Goal: Task Accomplishment & Management: Manage account settings

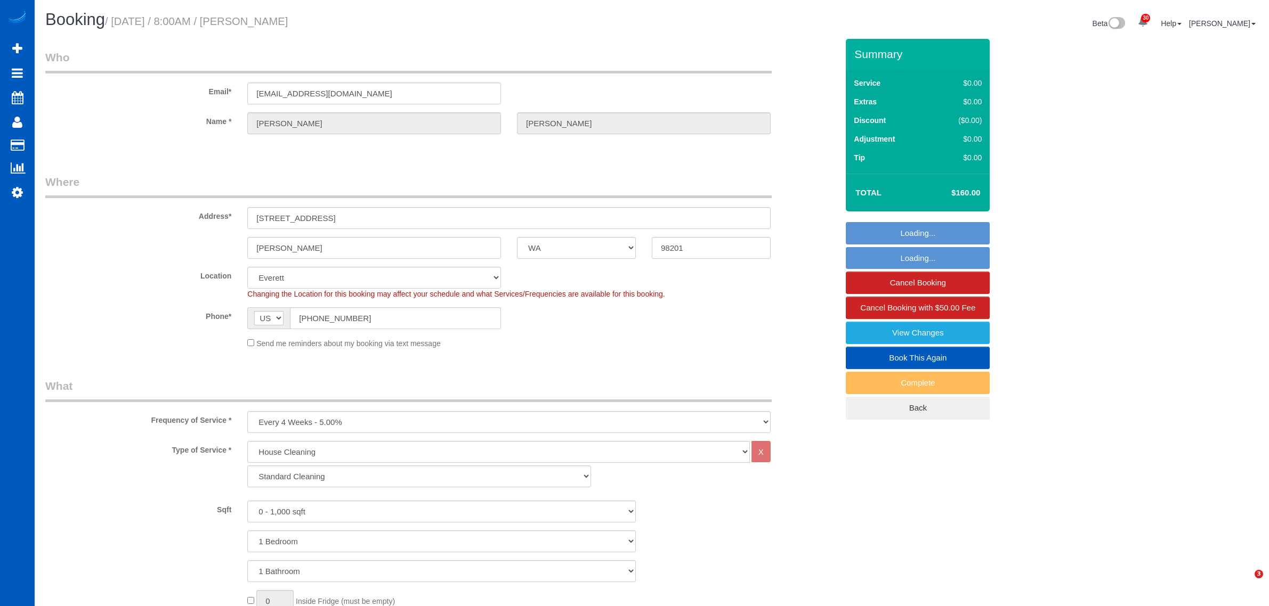
select select "WA"
select select "199"
select select "spot6"
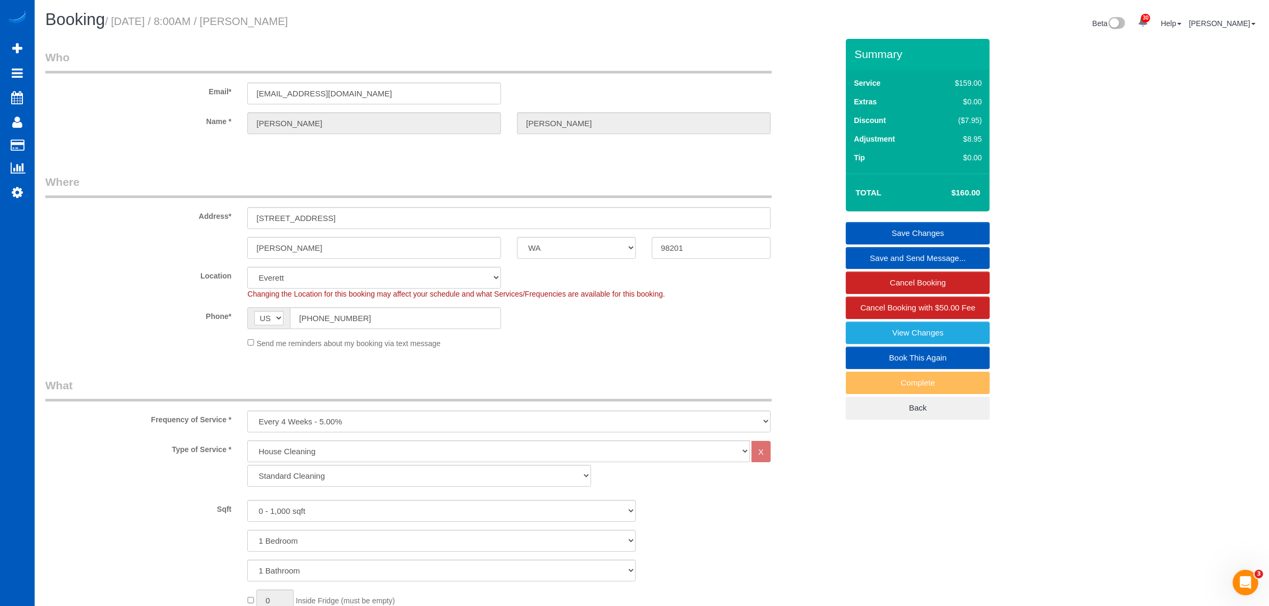
click at [772, 401] on div "Frequency of Service * One Time Weekly - 15.00% Every 2 Weeks - 10.00% Every 4 …" at bounding box center [441, 405] width 808 height 55
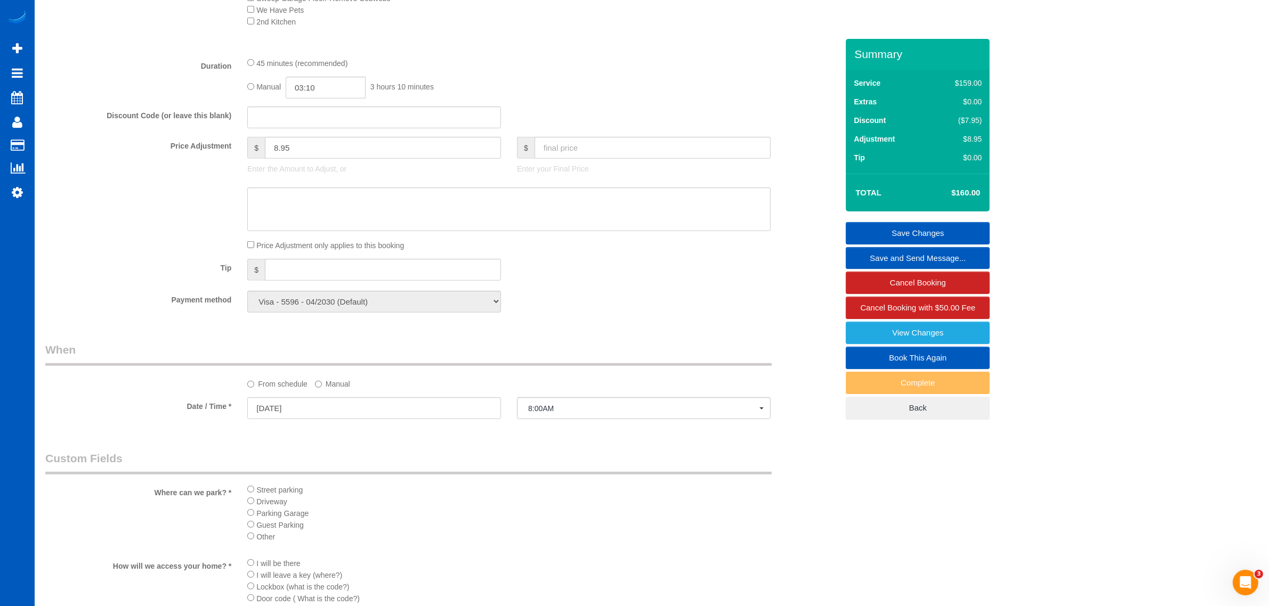
scroll to position [777, 0]
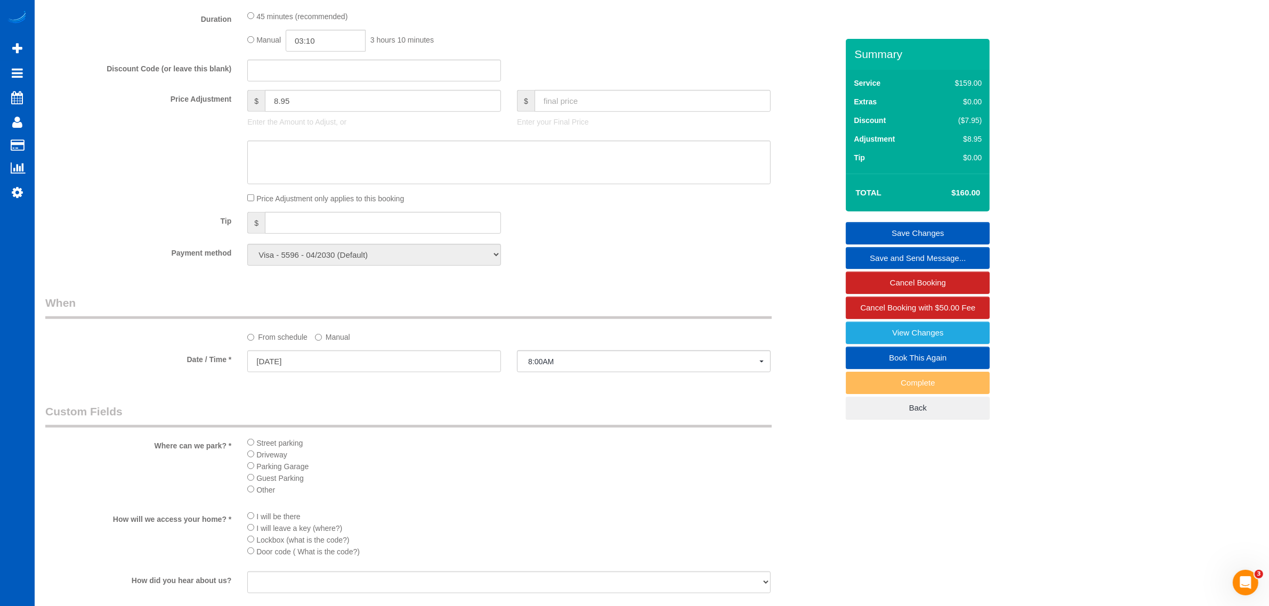
click at [1174, 442] on div "Who Email* georgewnugent@gmail.com Name * George Nugent Where Address* 1515 Ced…" at bounding box center [651, 140] width 1213 height 1757
click at [933, 281] on link "Cancel Booking" at bounding box center [918, 283] width 144 height 22
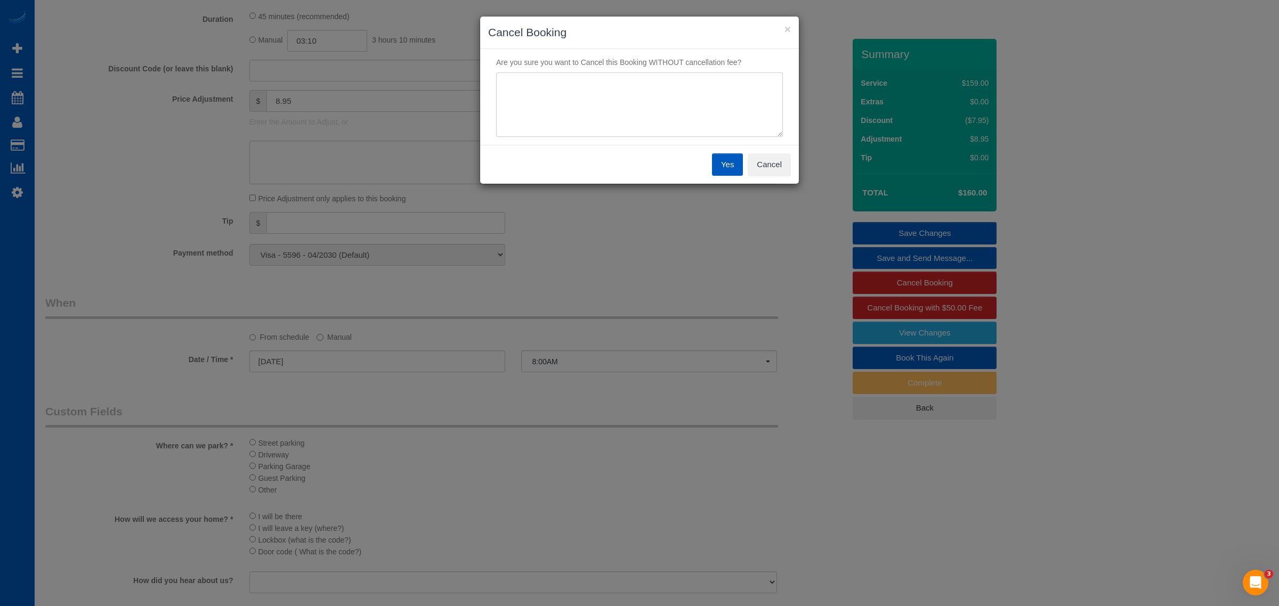
click at [656, 111] on textarea at bounding box center [639, 104] width 287 height 65
click at [601, 99] on textarea at bounding box center [639, 104] width 287 height 65
type textarea "budget"
click at [724, 166] on button "Yes" at bounding box center [727, 164] width 31 height 22
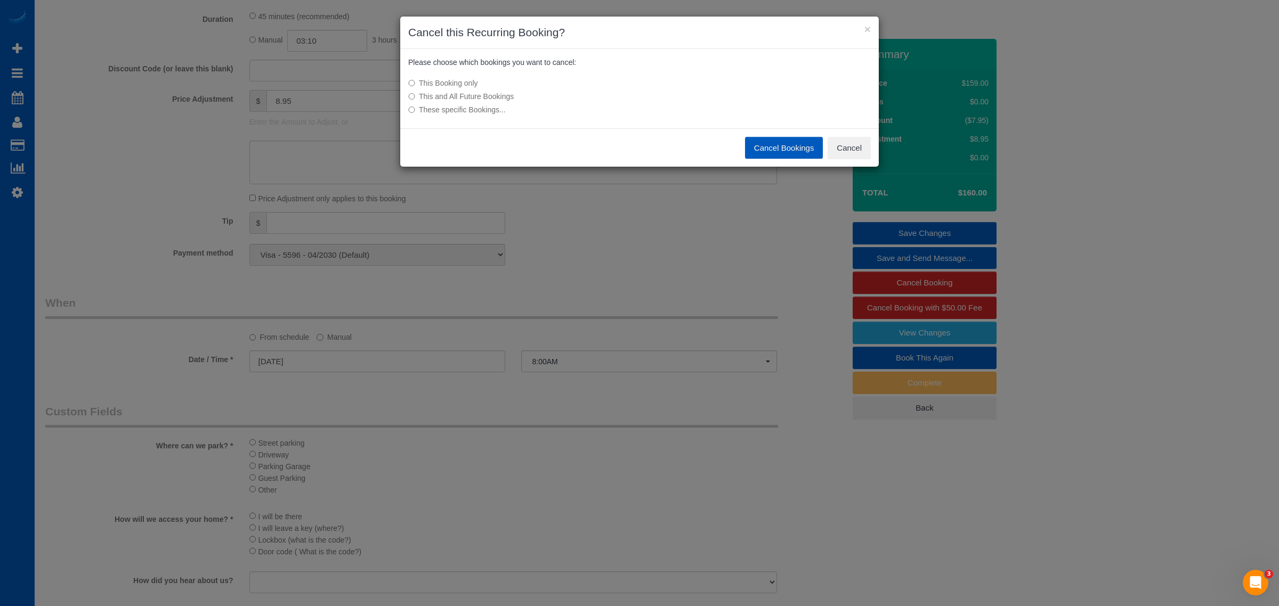
click at [484, 101] on label "This and All Future Bookings" at bounding box center [559, 96] width 303 height 11
click at [773, 141] on button "Cancel Bookings" at bounding box center [784, 148] width 78 height 22
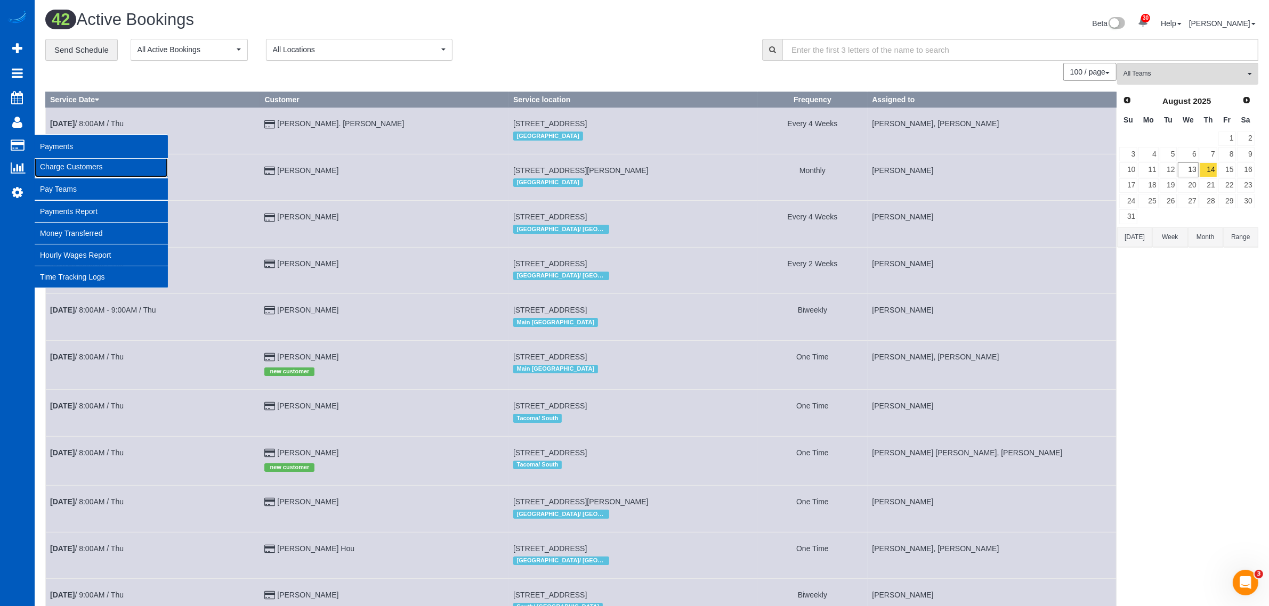
click at [82, 169] on link "Charge Customers" at bounding box center [101, 166] width 133 height 21
select select
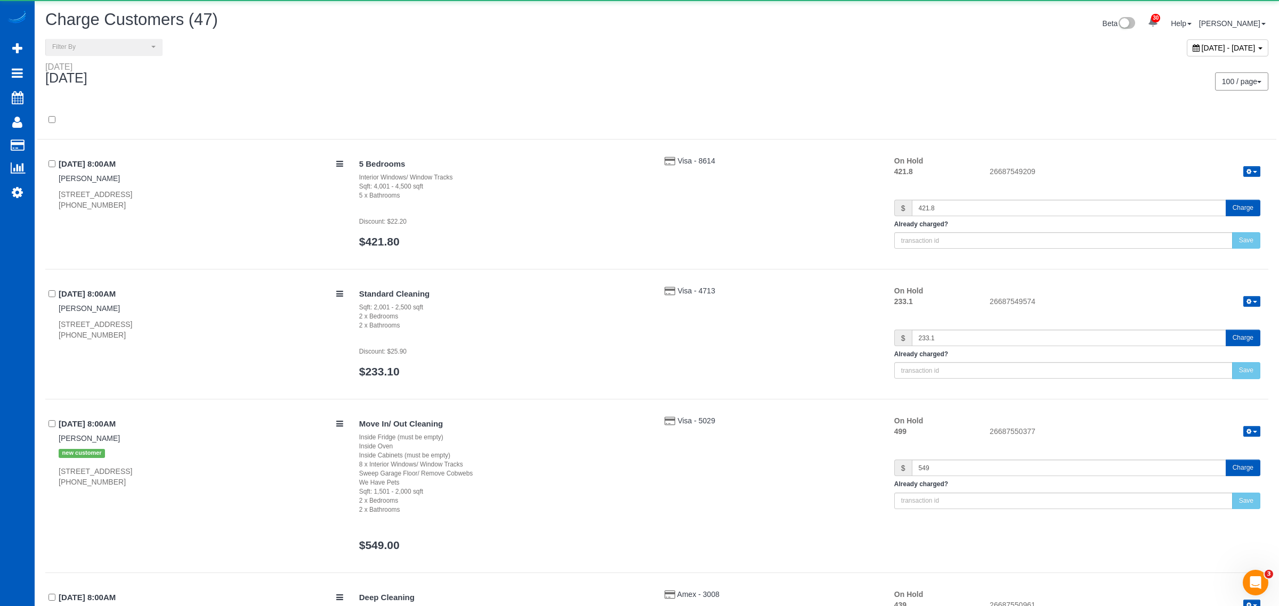
click at [1187, 52] on div "August 13, 2025 - August 13, 2025" at bounding box center [1228, 47] width 82 height 17
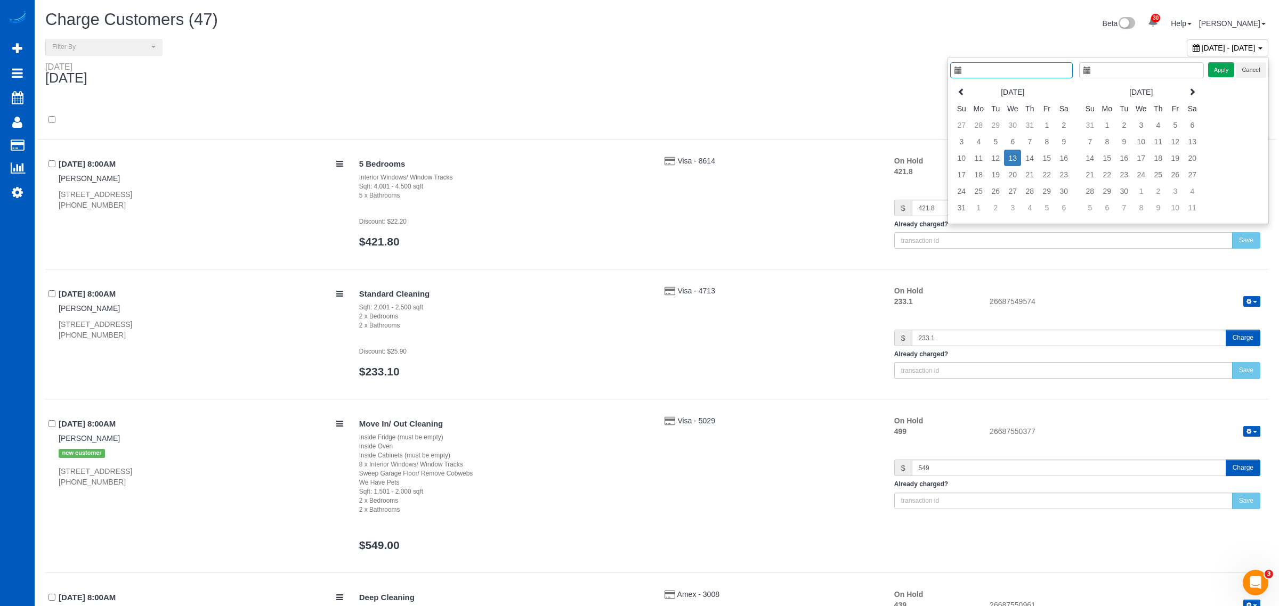
type input "**********"
click at [1024, 158] on td "14" at bounding box center [1019, 158] width 17 height 17
type input "**********"
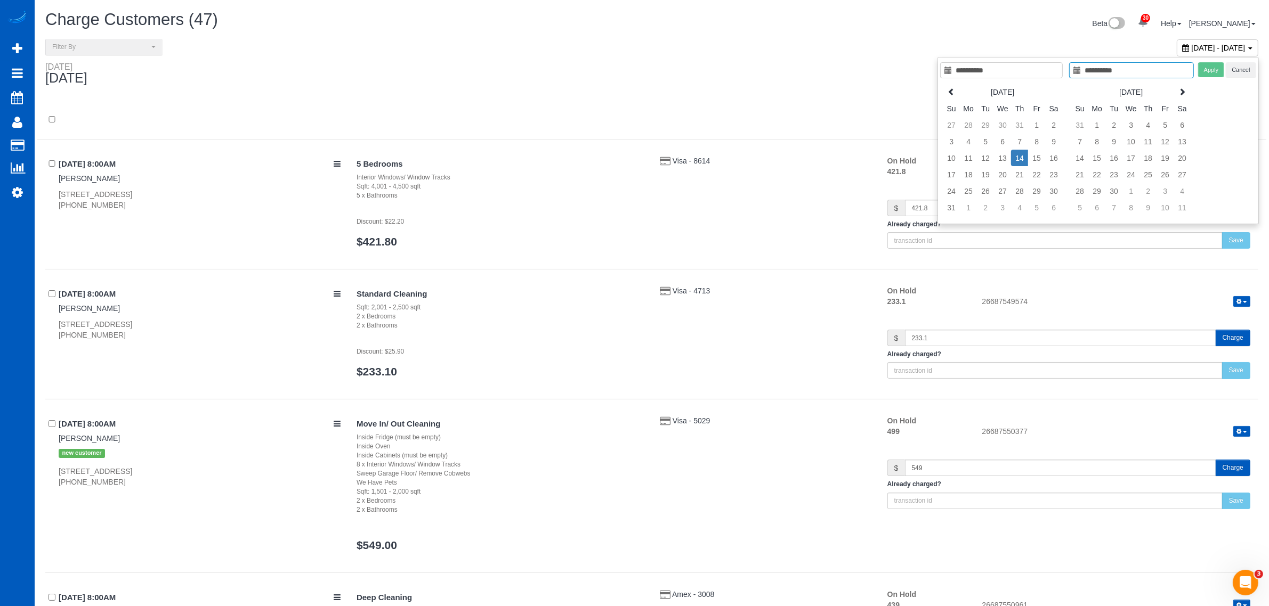
click at [1022, 158] on td "14" at bounding box center [1019, 158] width 17 height 17
click at [1226, 71] on button "Cancel" at bounding box center [1241, 69] width 30 height 15
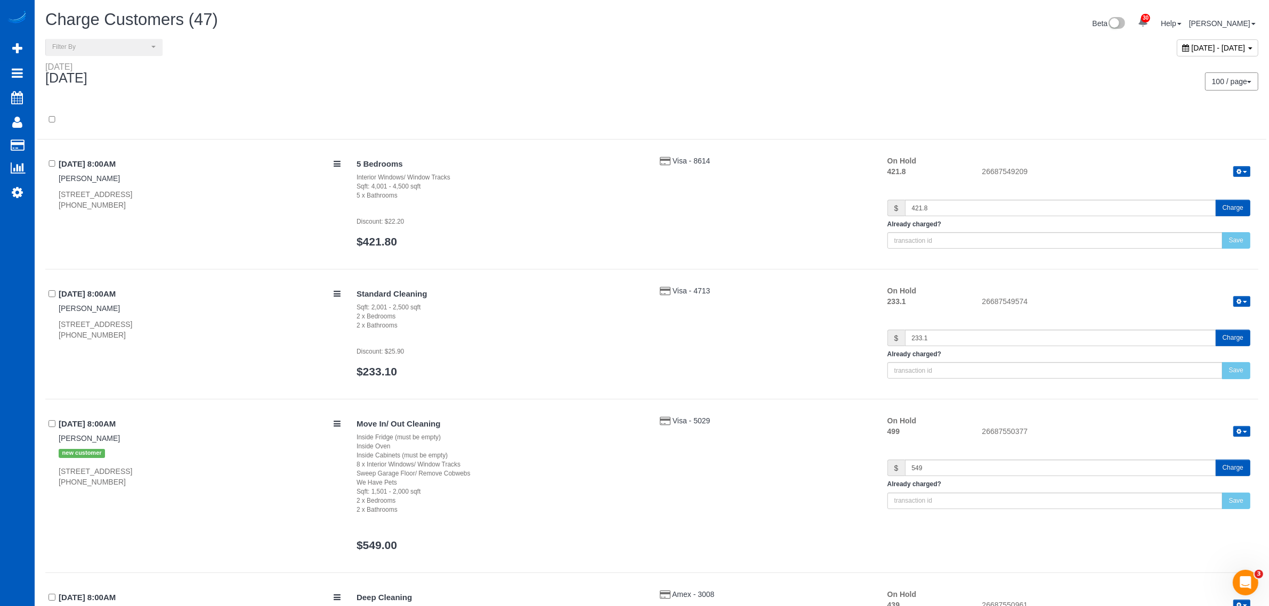
click at [1215, 47] on span "August 13, 2025 - August 13, 2025" at bounding box center [1219, 48] width 54 height 9
type input "**********"
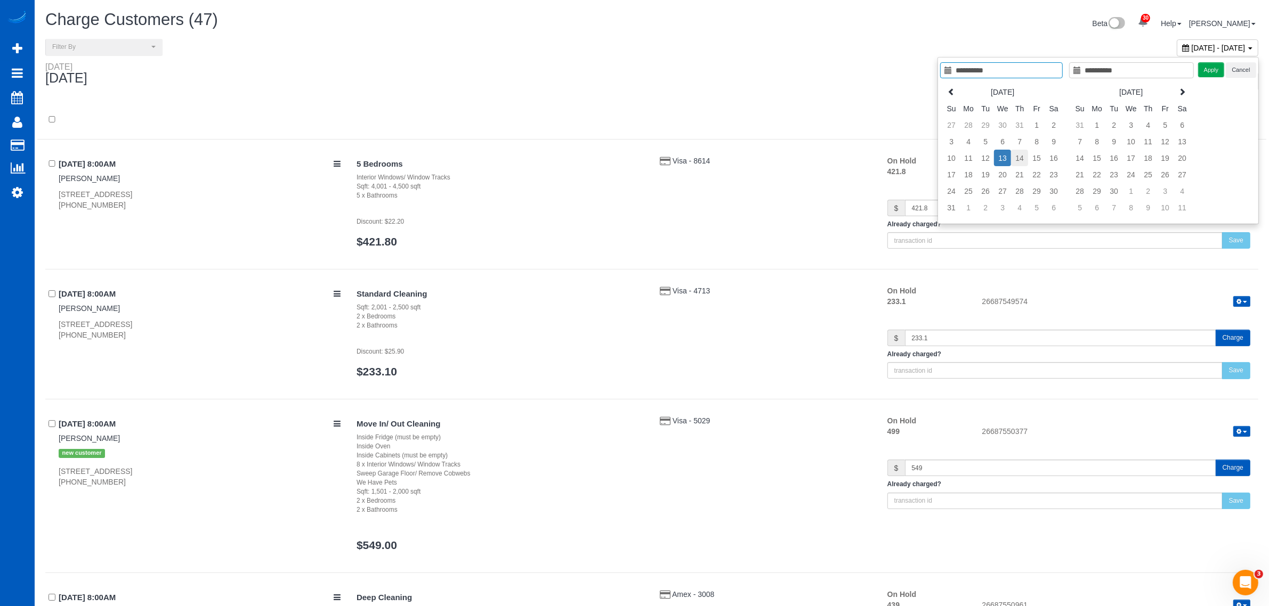
type input "**********"
click at [1021, 164] on td "14" at bounding box center [1019, 158] width 17 height 17
type input "**********"
click at [1021, 164] on td "14" at bounding box center [1019, 158] width 17 height 17
type input "**********"
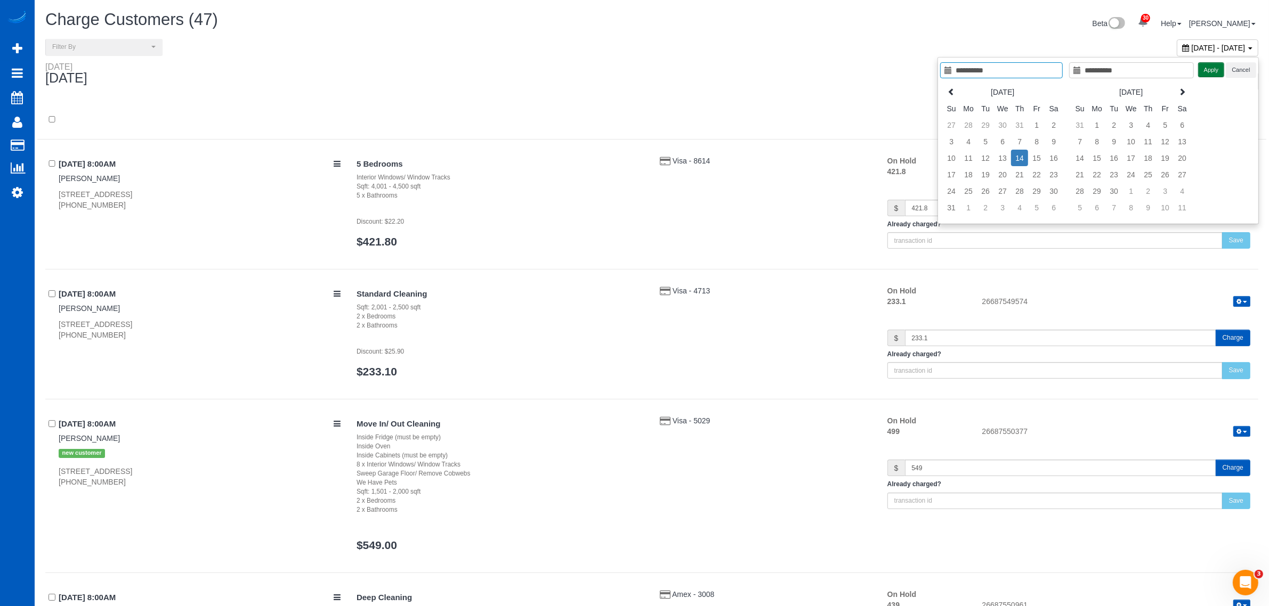
click at [1198, 76] on button "Apply" at bounding box center [1211, 69] width 27 height 15
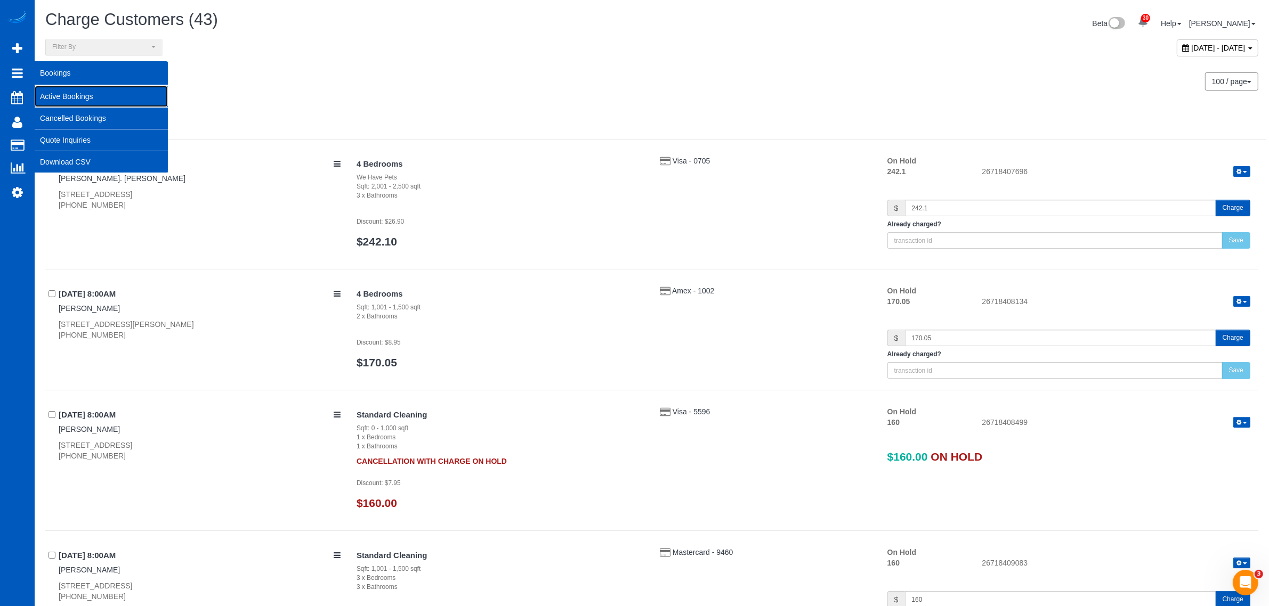
click at [75, 89] on link "Active Bookings" at bounding box center [101, 96] width 133 height 21
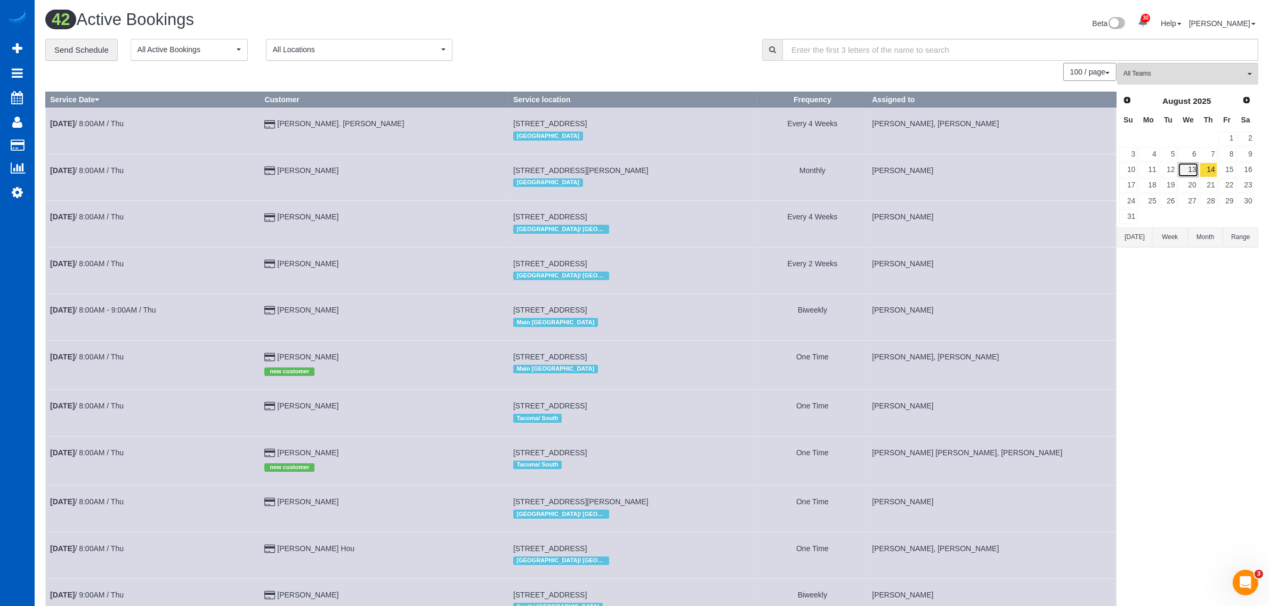
click at [1186, 172] on link "13" at bounding box center [1188, 170] width 20 height 14
click at [1215, 168] on link "14" at bounding box center [1209, 170] width 18 height 14
click at [1188, 168] on link "13" at bounding box center [1188, 170] width 20 height 14
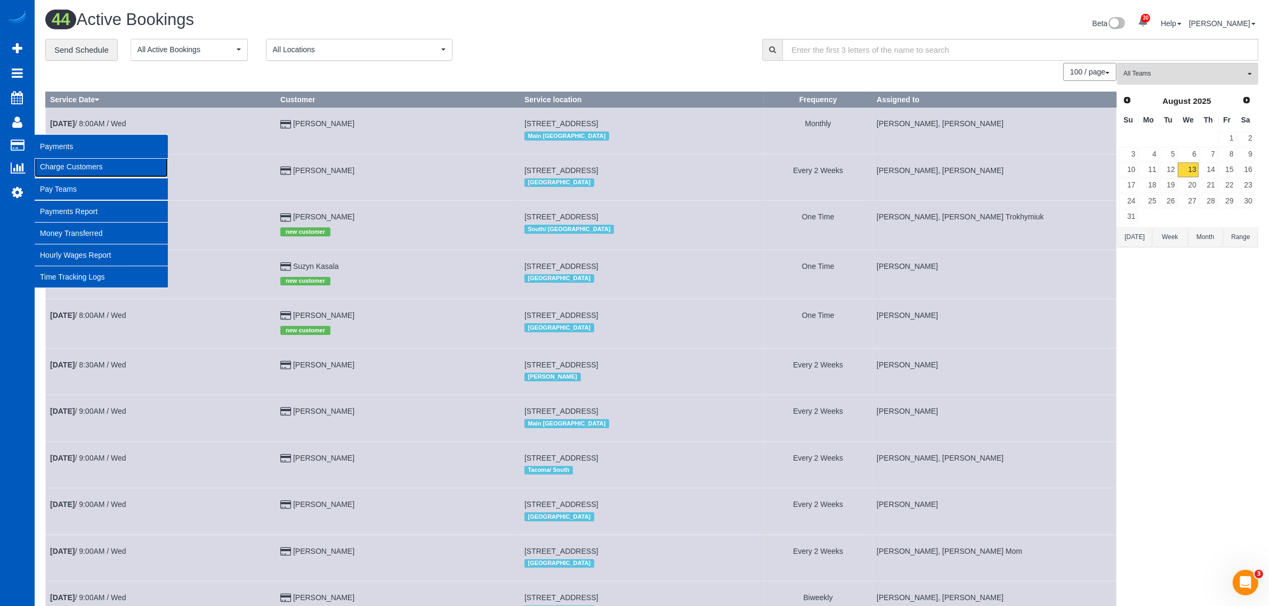
click at [59, 161] on link "Charge Customers" at bounding box center [101, 166] width 133 height 21
select select
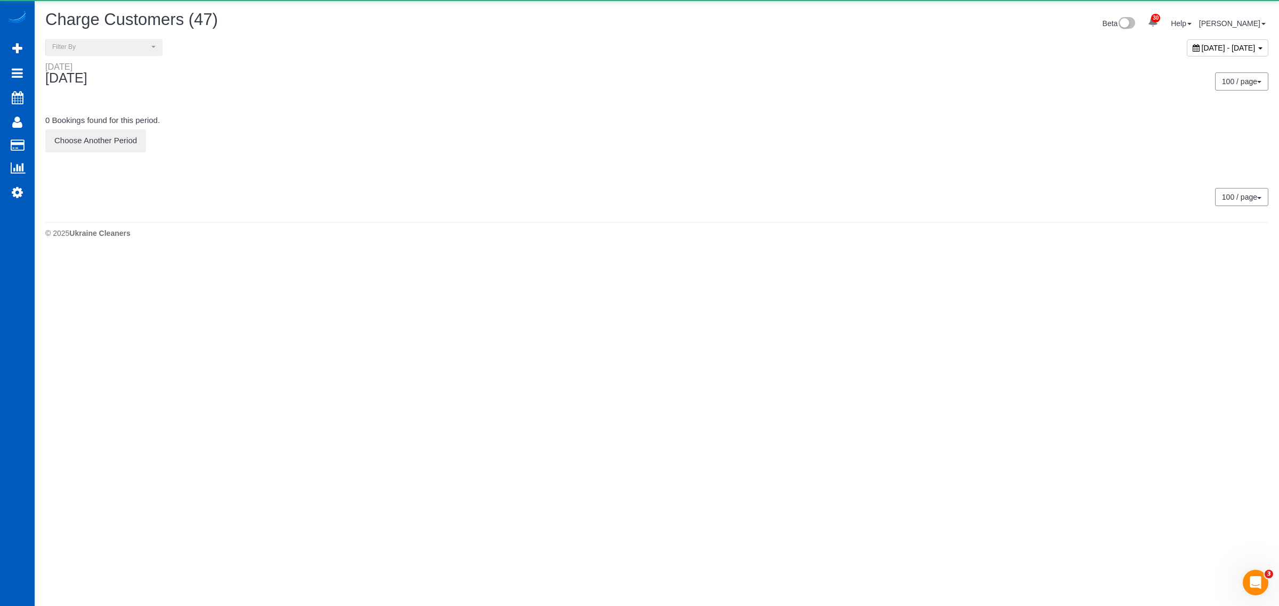
click at [1145, 58] on div "August 13, 2025 - August 13, 2025" at bounding box center [967, 50] width 620 height 23
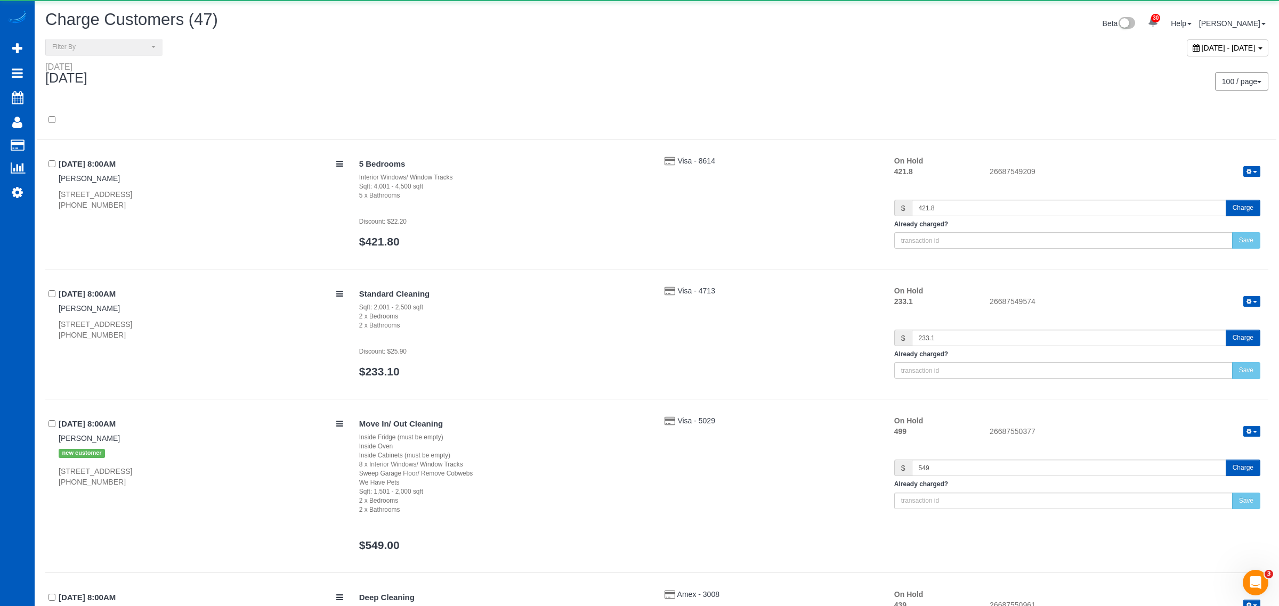
click at [1187, 52] on div "August 13, 2025 - August 13, 2025" at bounding box center [1228, 47] width 82 height 17
type input "**********"
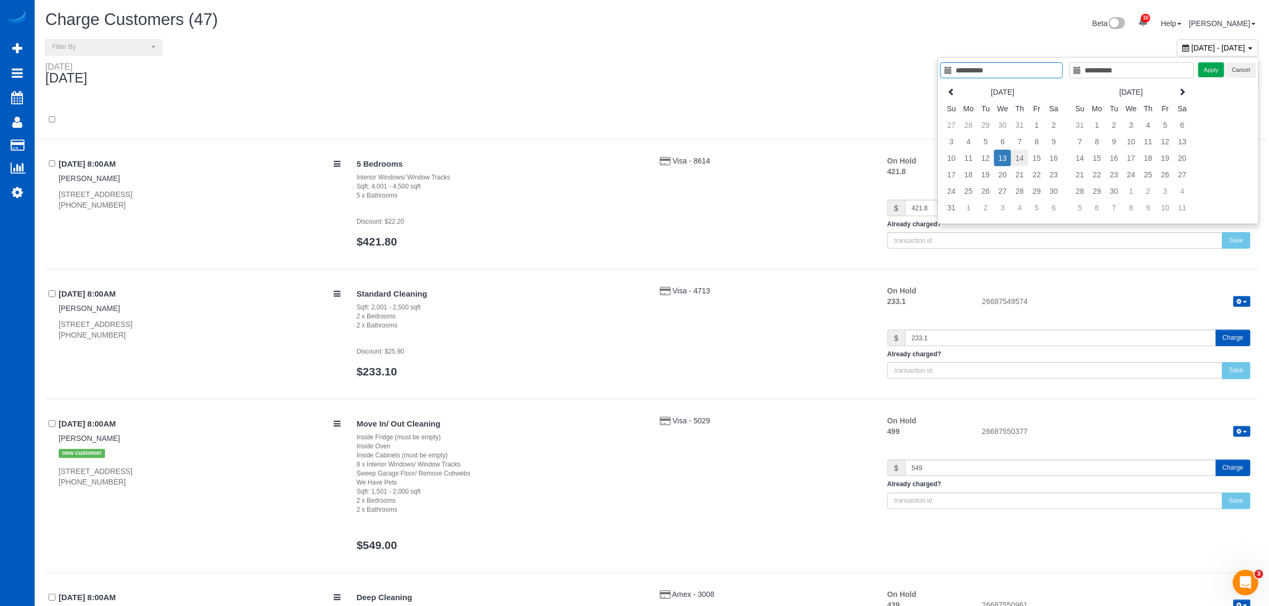
type input "**********"
click at [1024, 160] on td "14" at bounding box center [1019, 158] width 17 height 17
type input "**********"
click at [1021, 161] on td "14" at bounding box center [1019, 158] width 17 height 17
type input "**********"
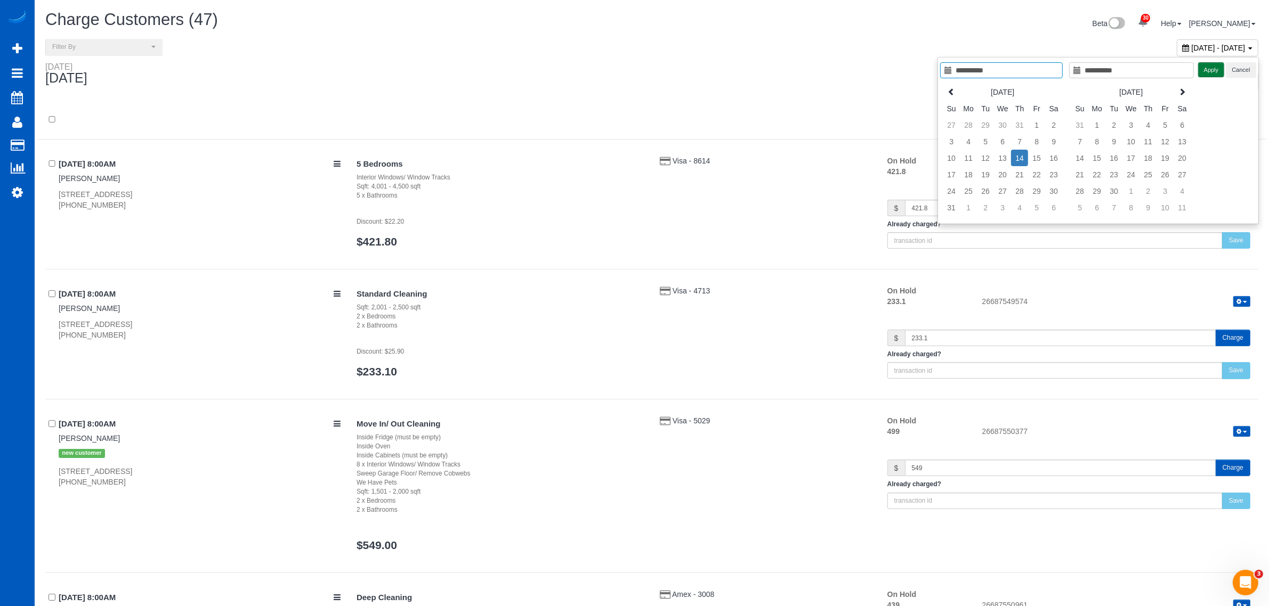
click at [1202, 72] on button "Apply" at bounding box center [1211, 69] width 27 height 15
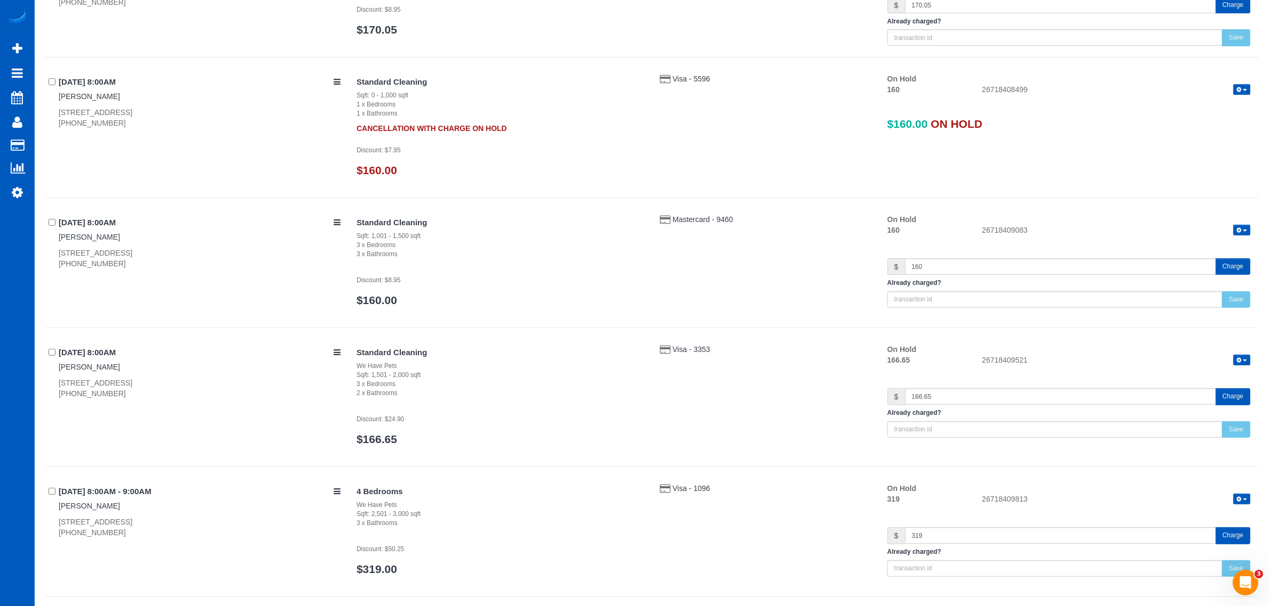
scroll to position [111, 0]
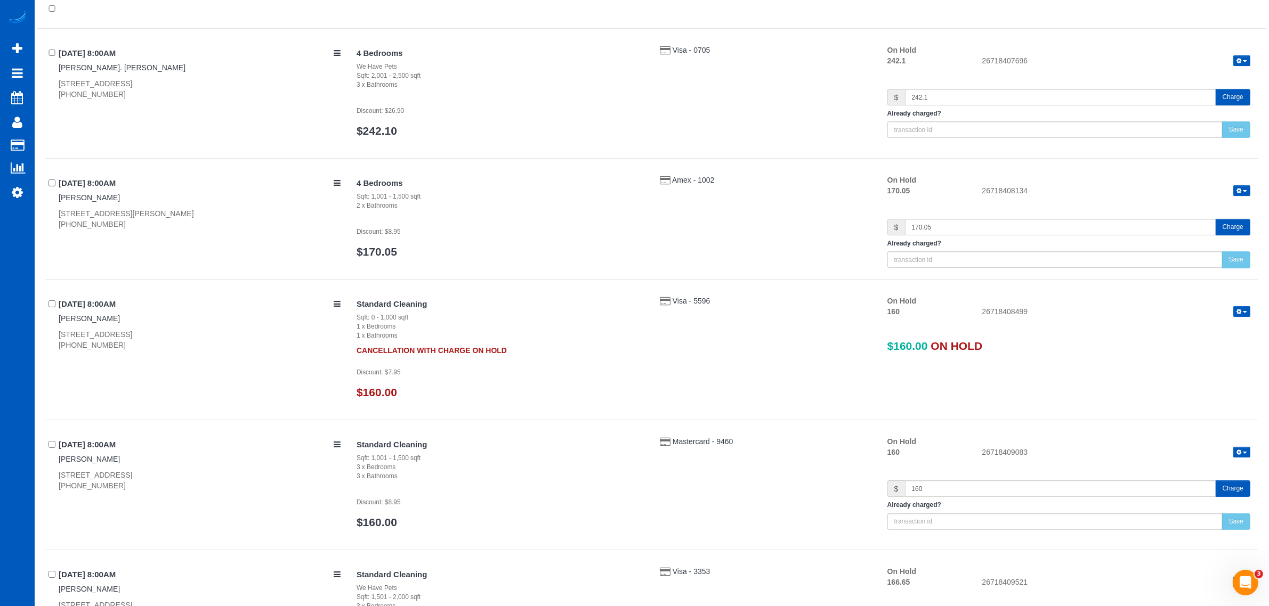
click at [1244, 310] on button "button" at bounding box center [1241, 311] width 17 height 11
click at [1202, 328] on link "Release Hold" at bounding box center [1208, 330] width 84 height 14
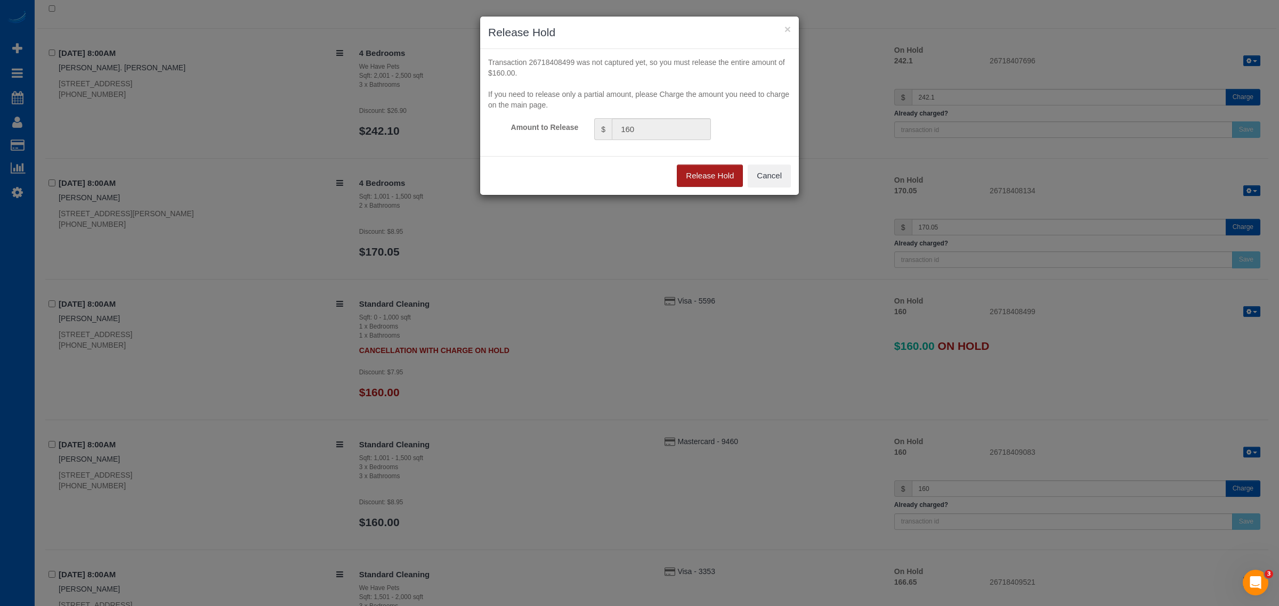
click at [702, 171] on button "Release Hold" at bounding box center [710, 176] width 66 height 22
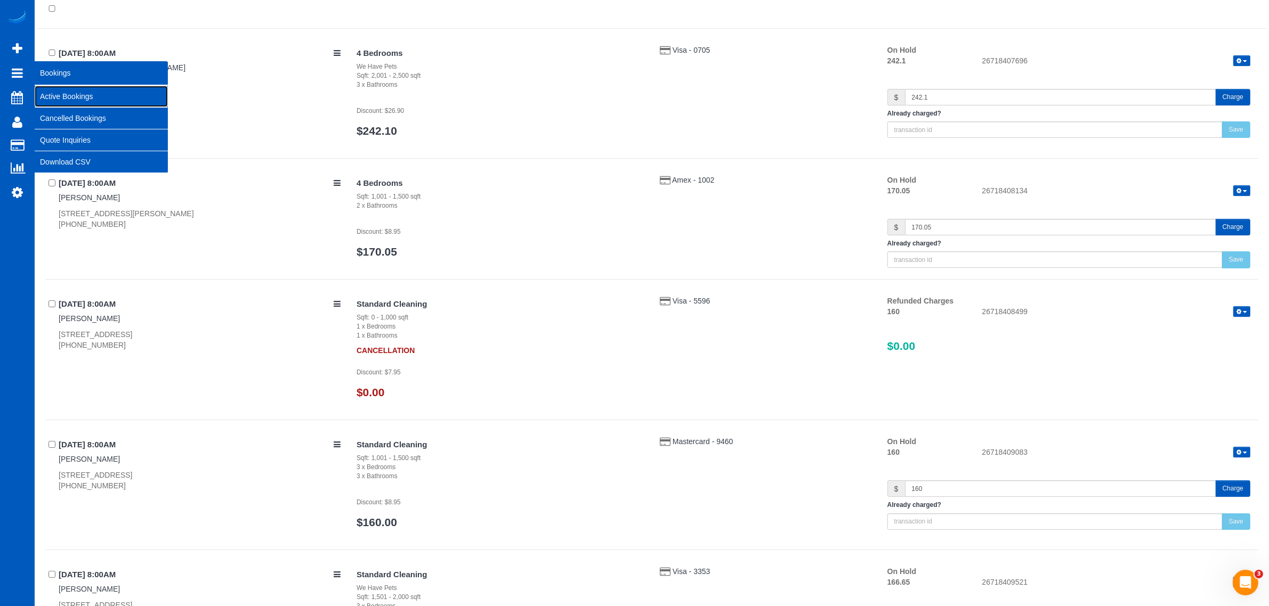
click at [48, 92] on link "Active Bookings" at bounding box center [101, 96] width 133 height 21
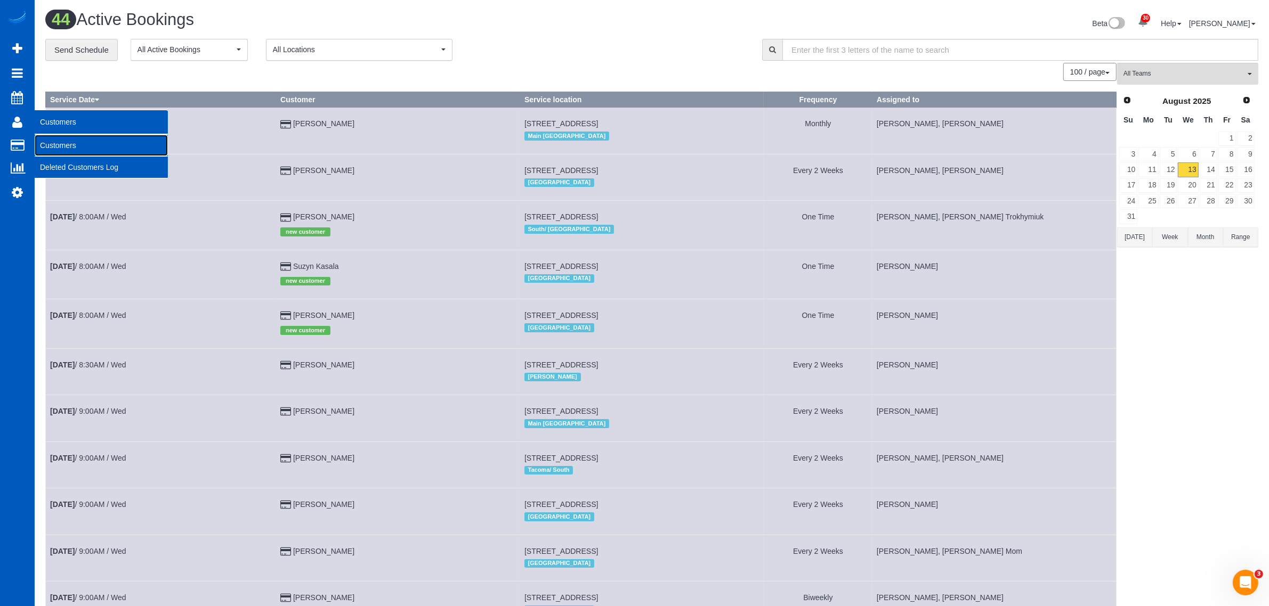
click at [68, 144] on link "Customers" at bounding box center [101, 145] width 133 height 21
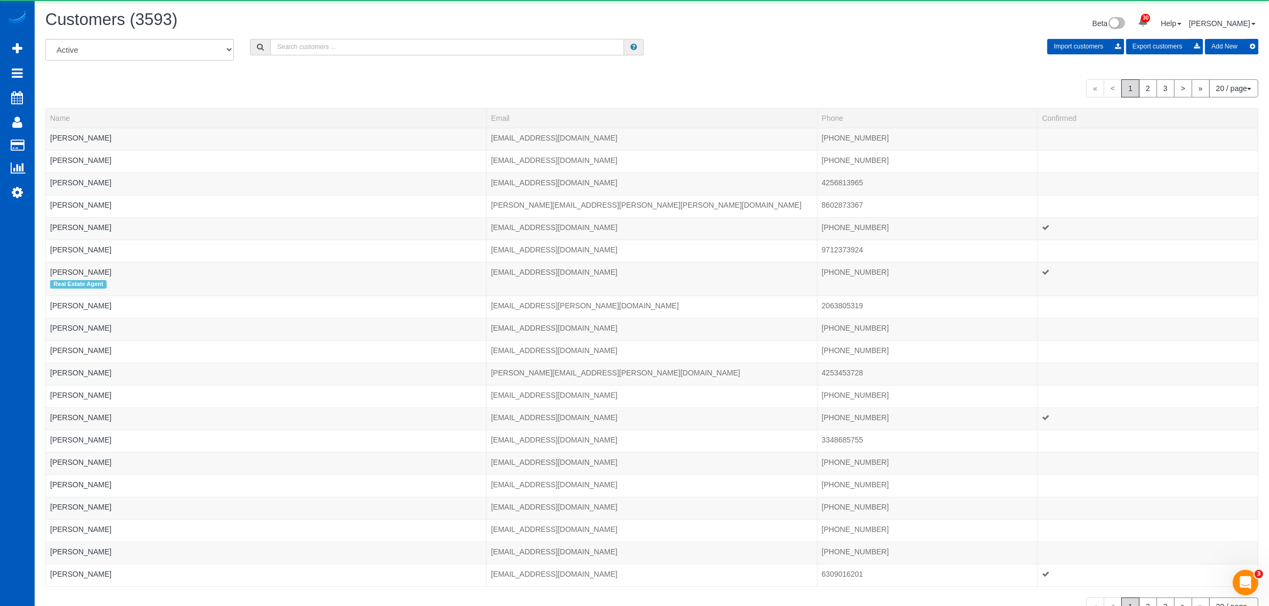
click at [305, 42] on input "text" at bounding box center [447, 47] width 354 height 17
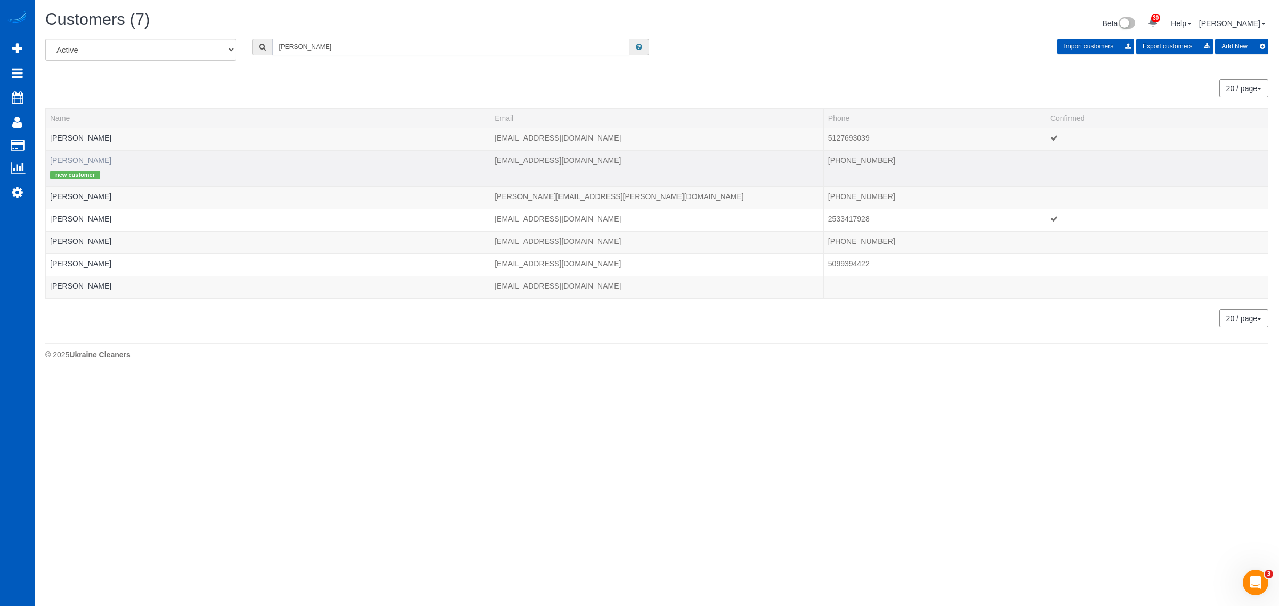
type input "courtney"
click at [91, 159] on link "Courtney Johnson" at bounding box center [80, 160] width 61 height 9
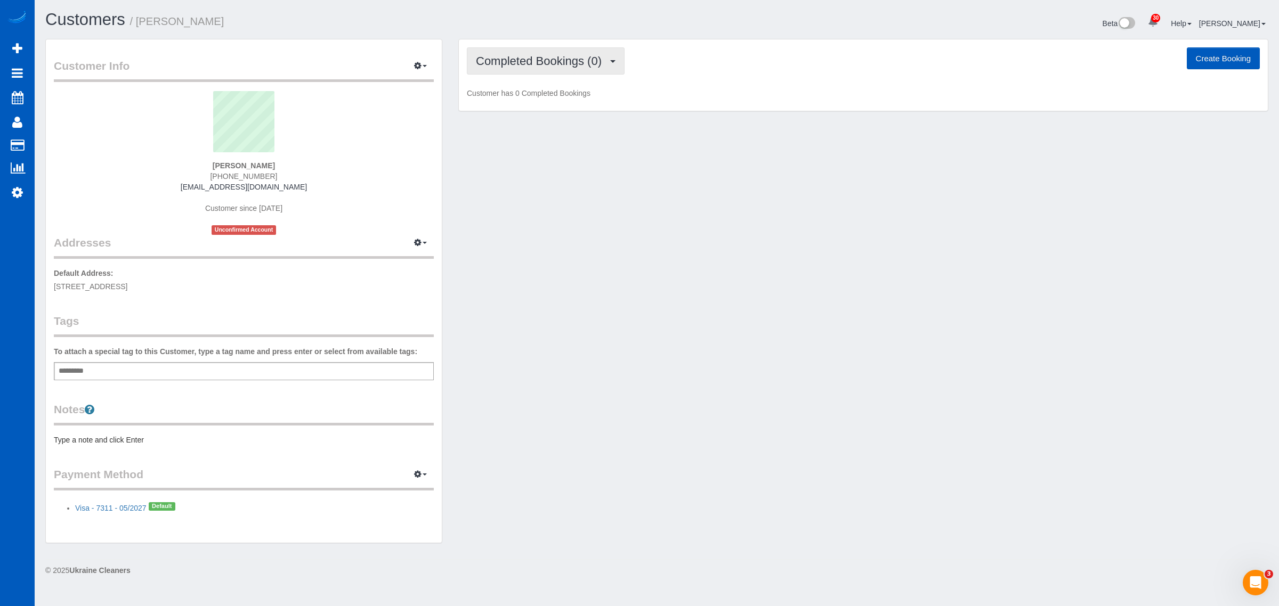
click at [514, 71] on button "Completed Bookings (0)" at bounding box center [546, 60] width 158 height 27
click at [523, 99] on link "Upcoming Bookings (12)" at bounding box center [523, 100] width 112 height 14
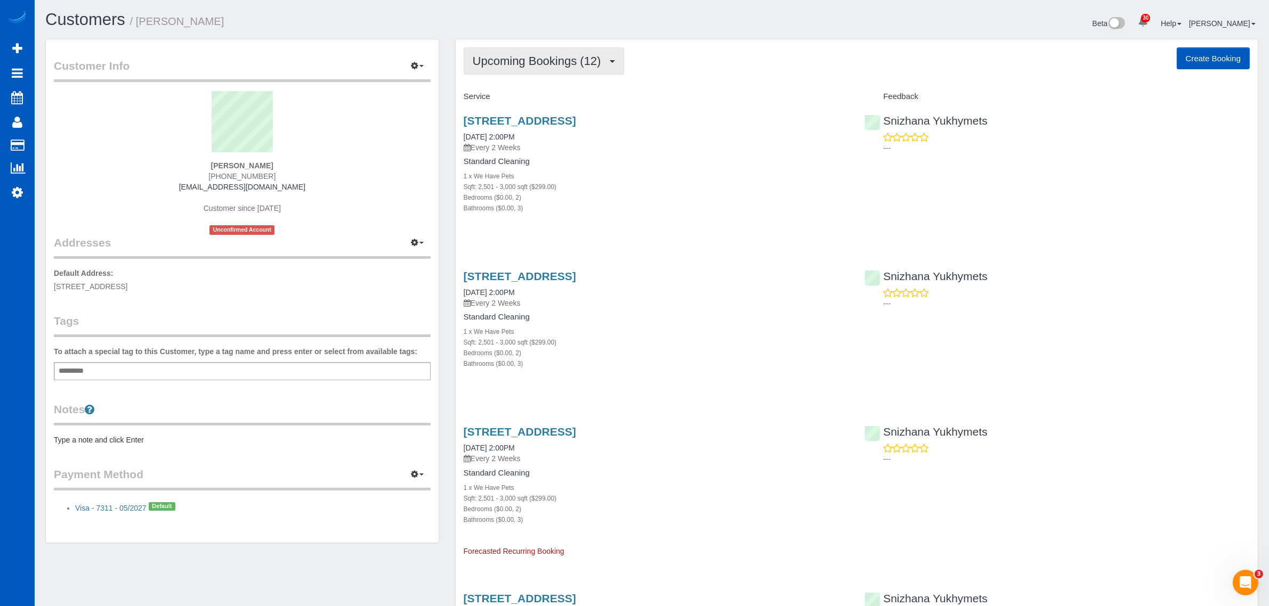
click at [547, 59] on span "Upcoming Bookings (12)" at bounding box center [540, 60] width 134 height 13
click at [562, 118] on link "14123 E Olympic Ave, Spokane, WA 99216" at bounding box center [520, 121] width 112 height 12
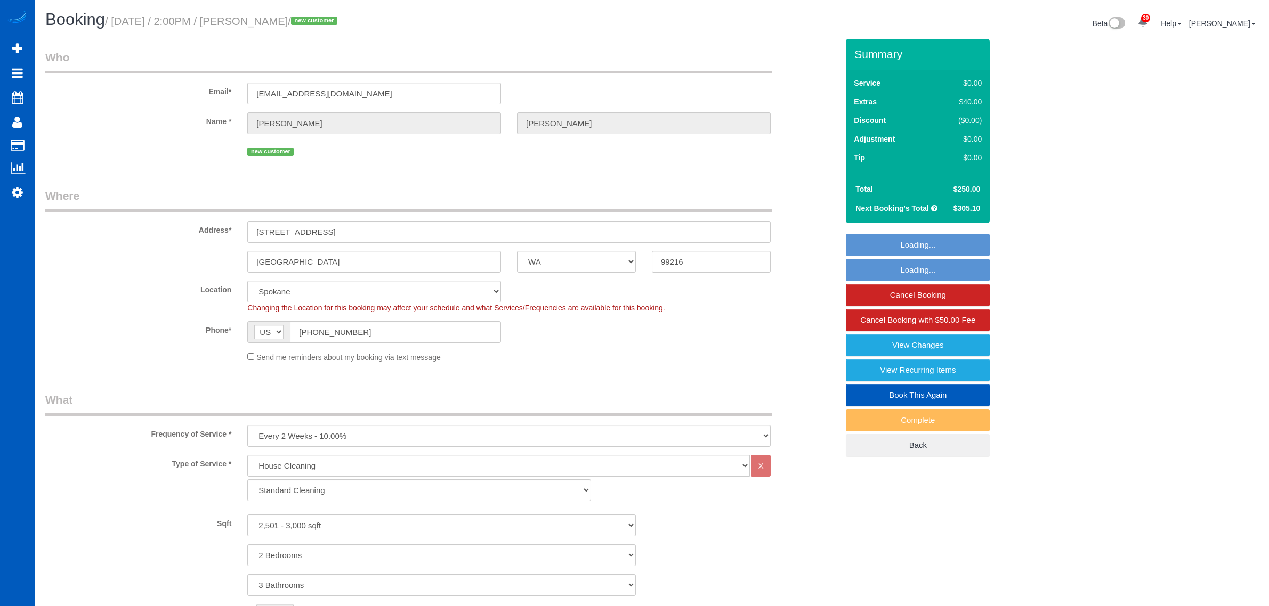
select select "WA"
select select "199"
select select "2501"
select select "2"
select select "3"
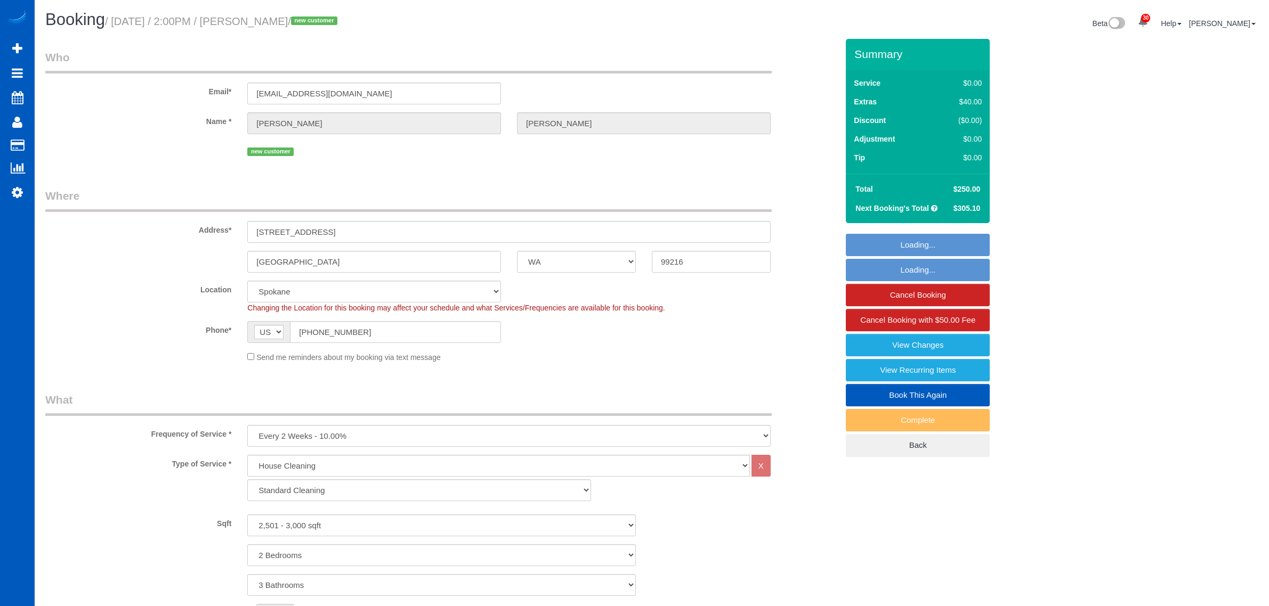
select select "spot1"
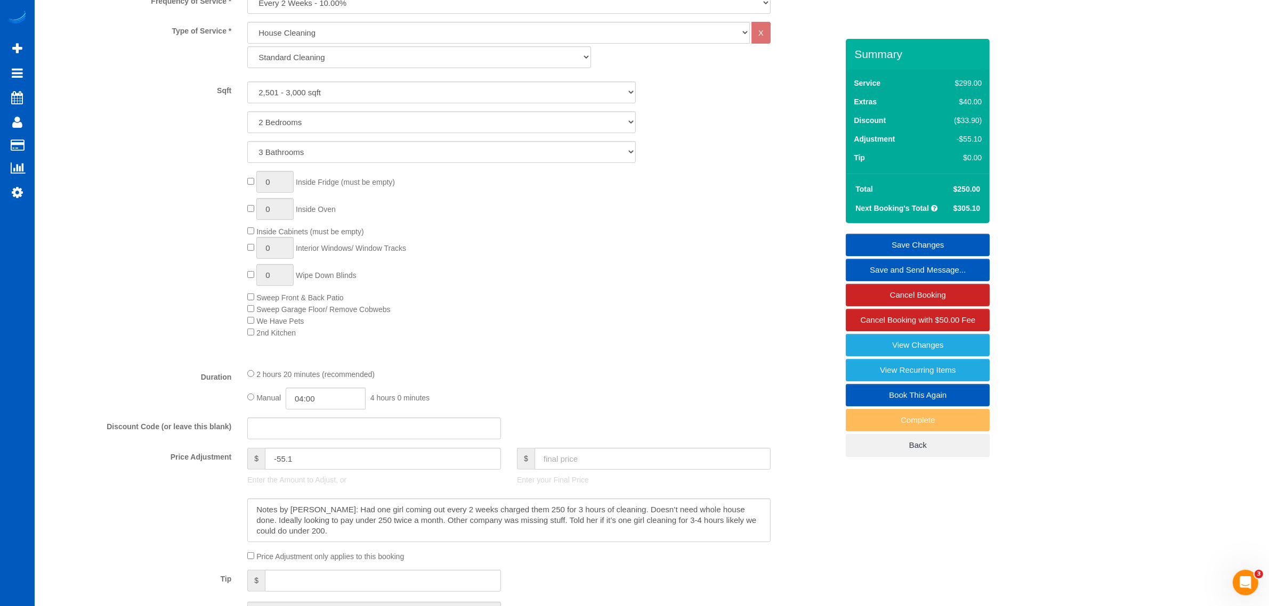
scroll to position [593, 0]
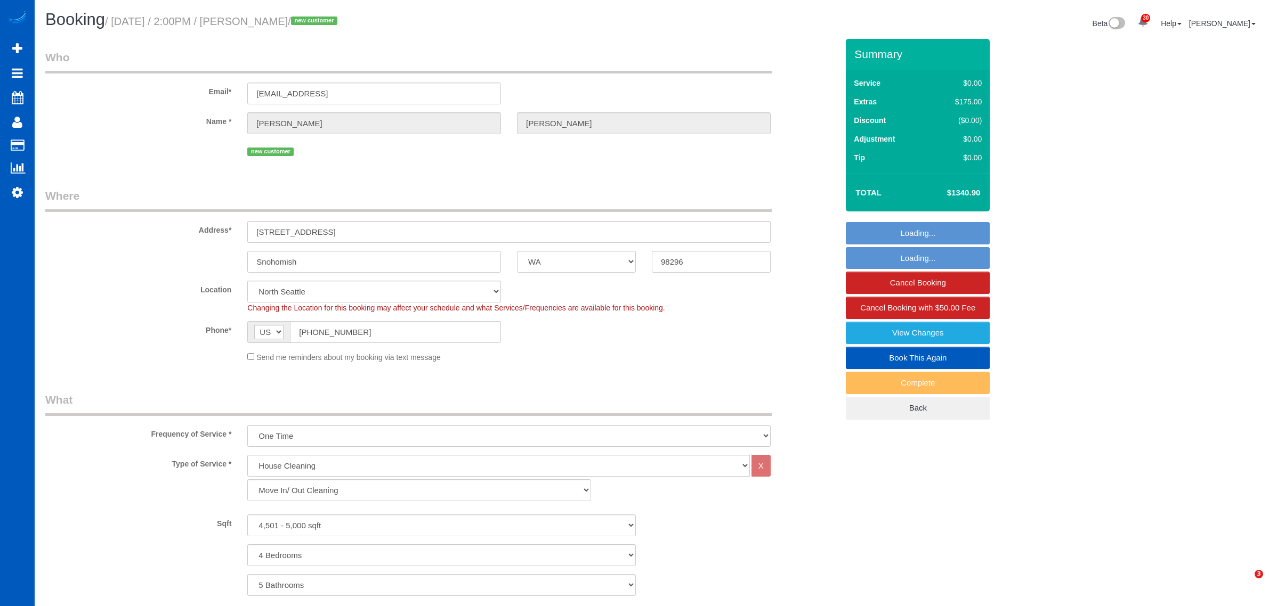
select select "WA"
select select "199"
select select "4501"
select select "4"
select select "5"
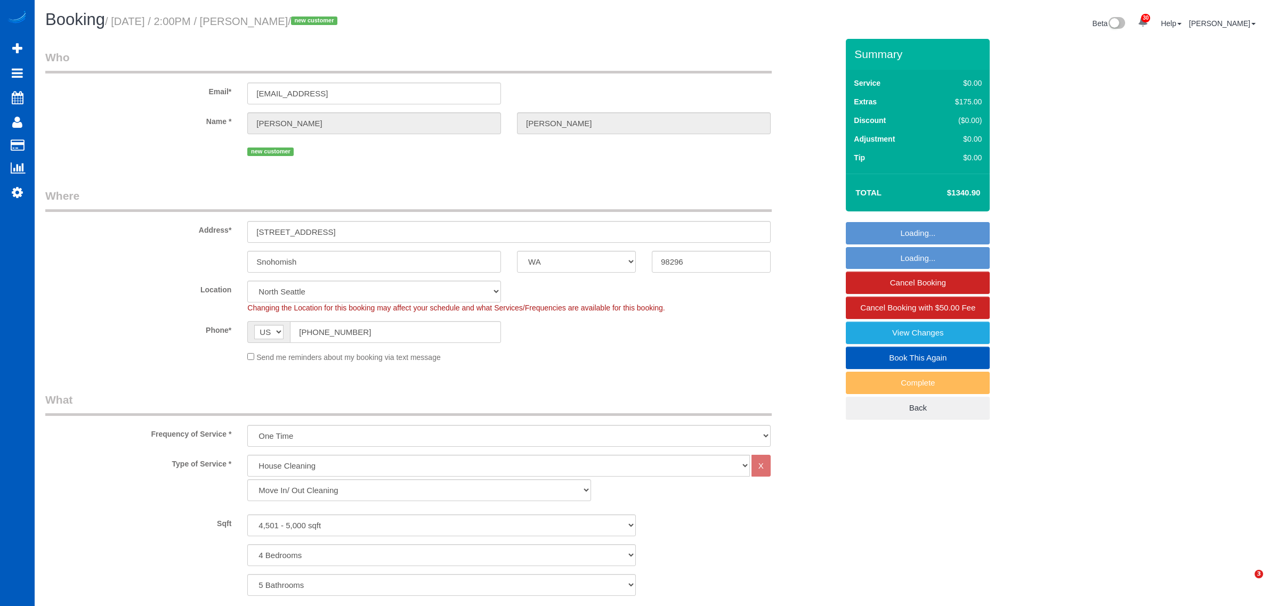
select select "spot1"
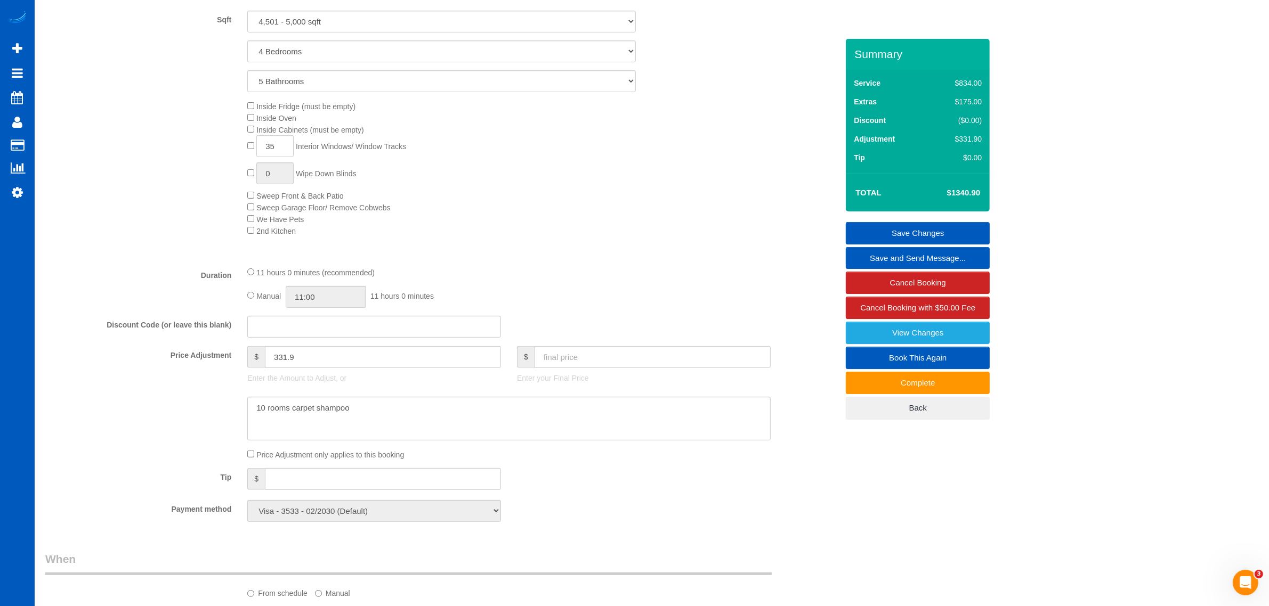
scroll to position [322, 0]
